Goal: Task Accomplishment & Management: Manage account settings

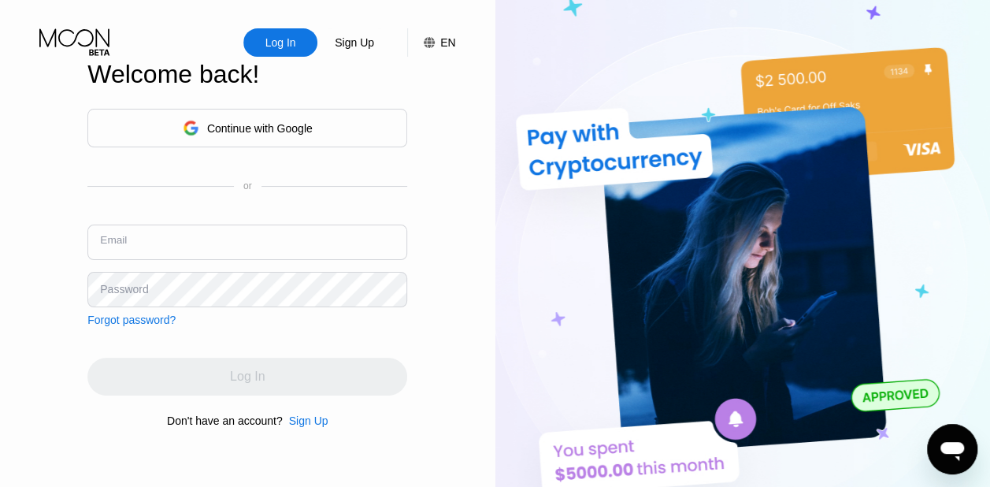
click at [207, 237] on input "text" at bounding box center [247, 241] width 320 height 35
type input "[EMAIL_ADDRESS][DOMAIN_NAME]"
